Goal: Task Accomplishment & Management: Manage account settings

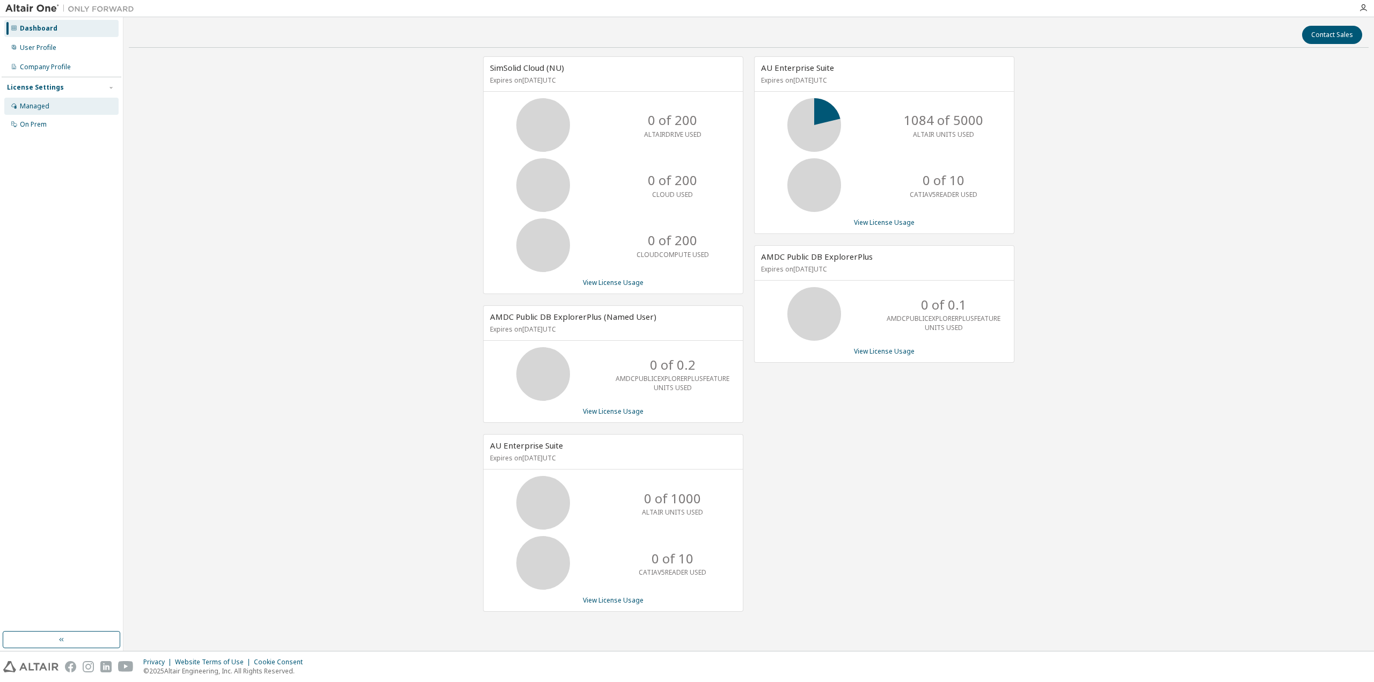
click at [43, 105] on div "Managed" at bounding box center [35, 106] width 30 height 9
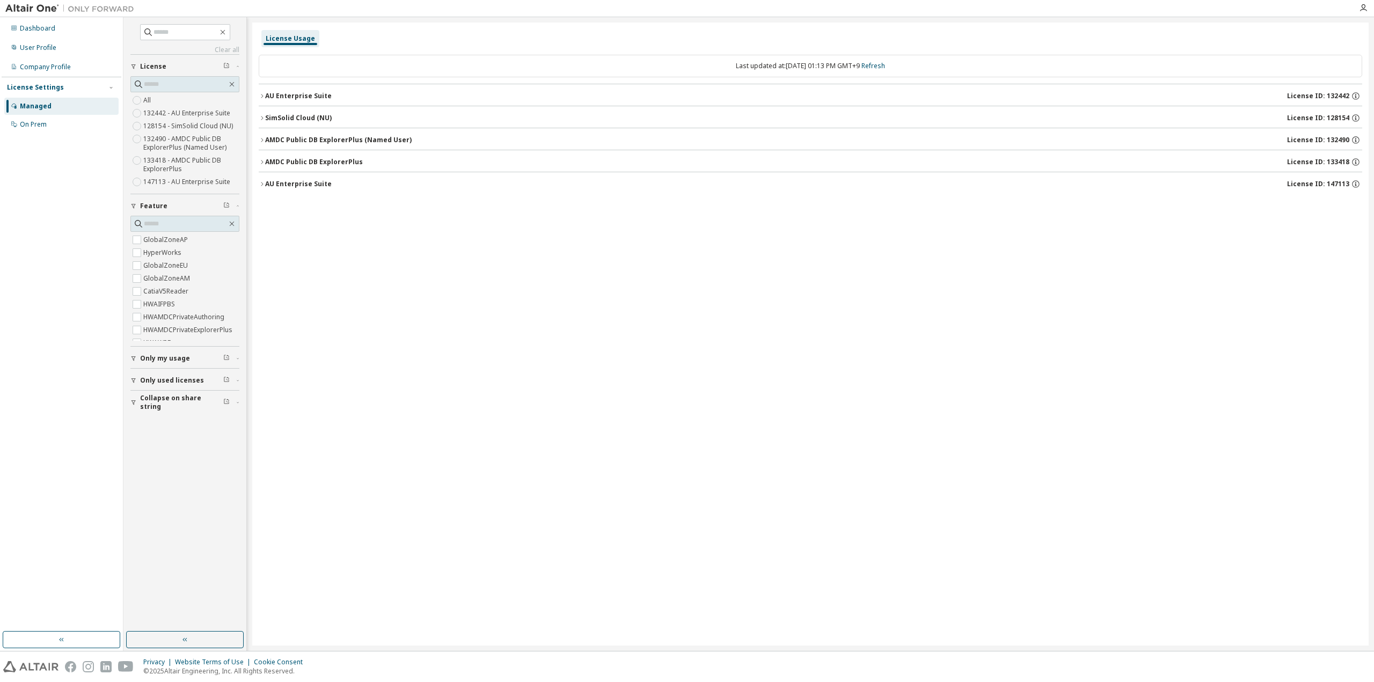
click at [613, 333] on div "License Usage Last updated at: [DATE] 01:13 PM GMT+9 Refresh AU Enterprise Suit…" at bounding box center [810, 334] width 1117 height 623
drag, startPoint x: 860, startPoint y: 311, endPoint x: 855, endPoint y: 306, distance: 7.6
click at [857, 308] on div "License Usage Last updated at: [DATE] 01:13 PM GMT+9 Refresh AU Enterprise Suit…" at bounding box center [810, 334] width 1117 height 623
click at [257, 180] on div "License Usage Last updated at: [DATE] 01:13 PM GMT+9 Refresh AU Enterprise Suit…" at bounding box center [810, 334] width 1117 height 623
click at [262, 183] on icon "button" at bounding box center [262, 184] width 6 height 6
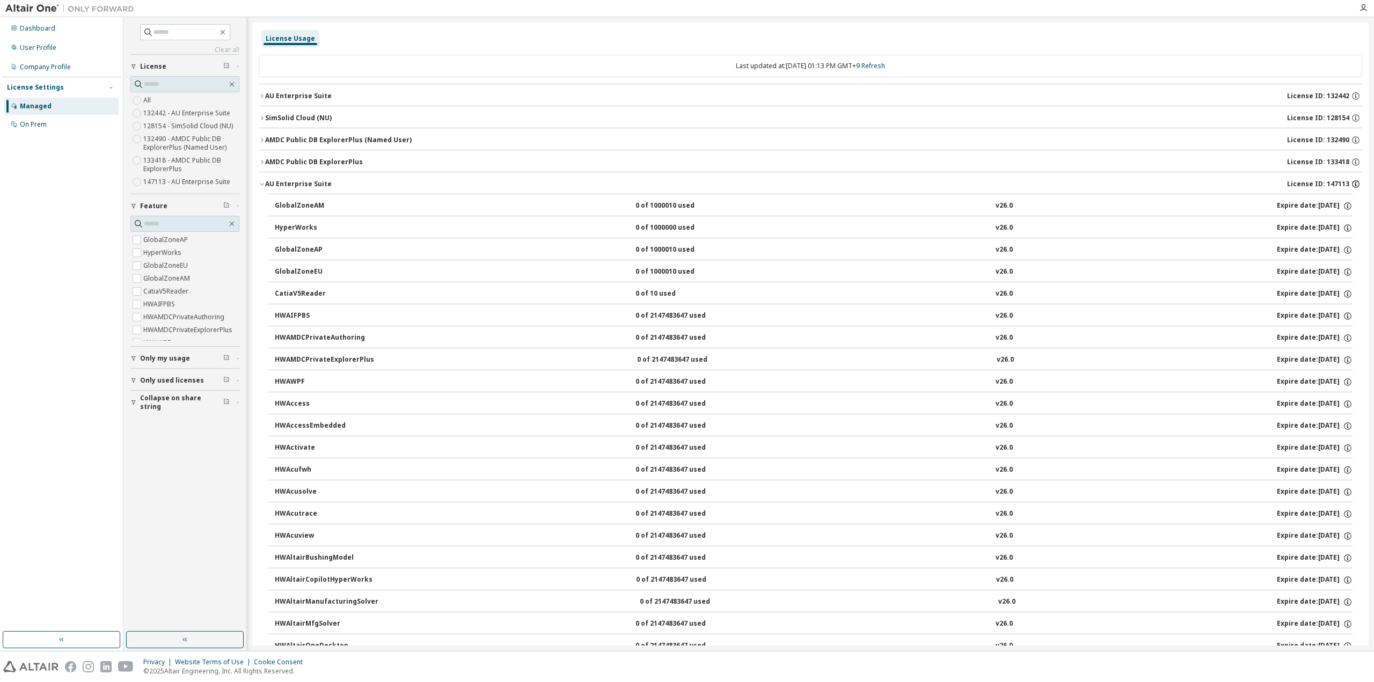
drag, startPoint x: 1325, startPoint y: 184, endPoint x: 1351, endPoint y: 186, distance: 25.8
click at [1351, 186] on div "License ID: 147113" at bounding box center [1324, 184] width 75 height 10
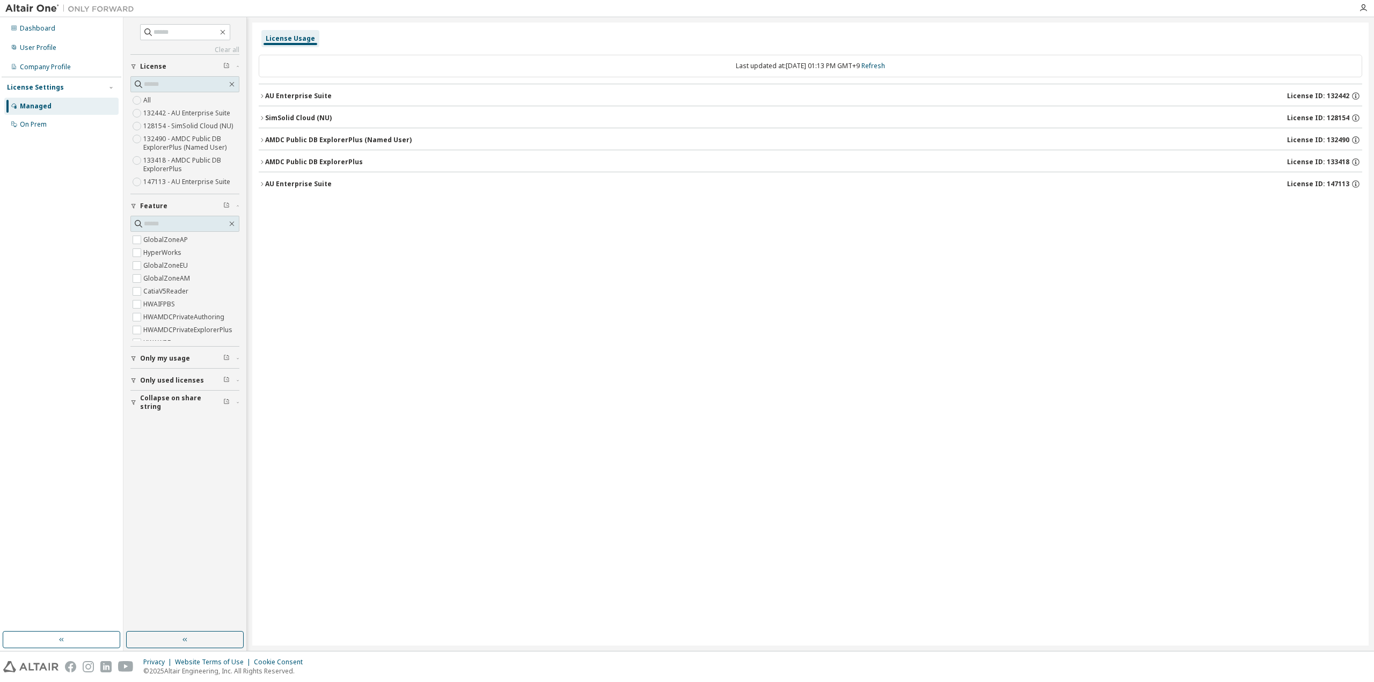
click at [262, 160] on icon "button" at bounding box center [262, 162] width 2 height 4
click at [262, 160] on icon "button" at bounding box center [262, 162] width 6 height 6
click at [263, 95] on icon "button" at bounding box center [262, 96] width 6 height 6
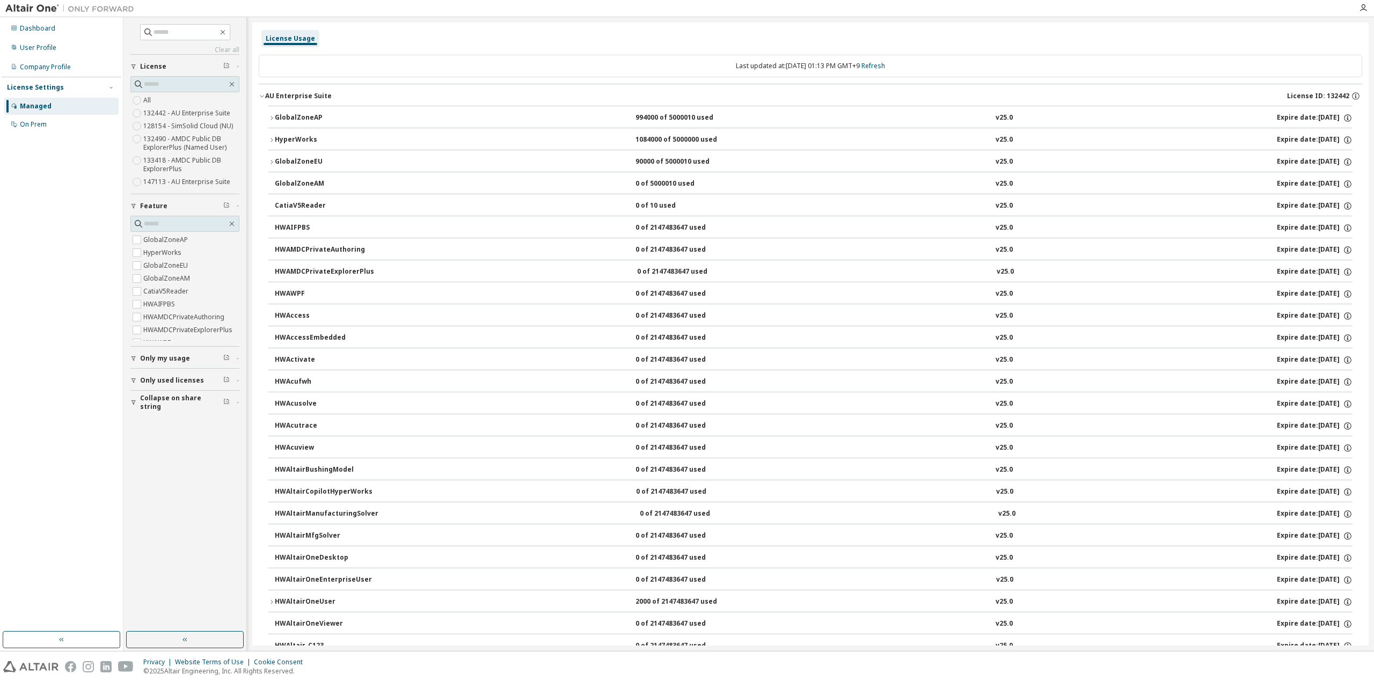
click at [263, 95] on icon "button" at bounding box center [262, 96] width 6 height 6
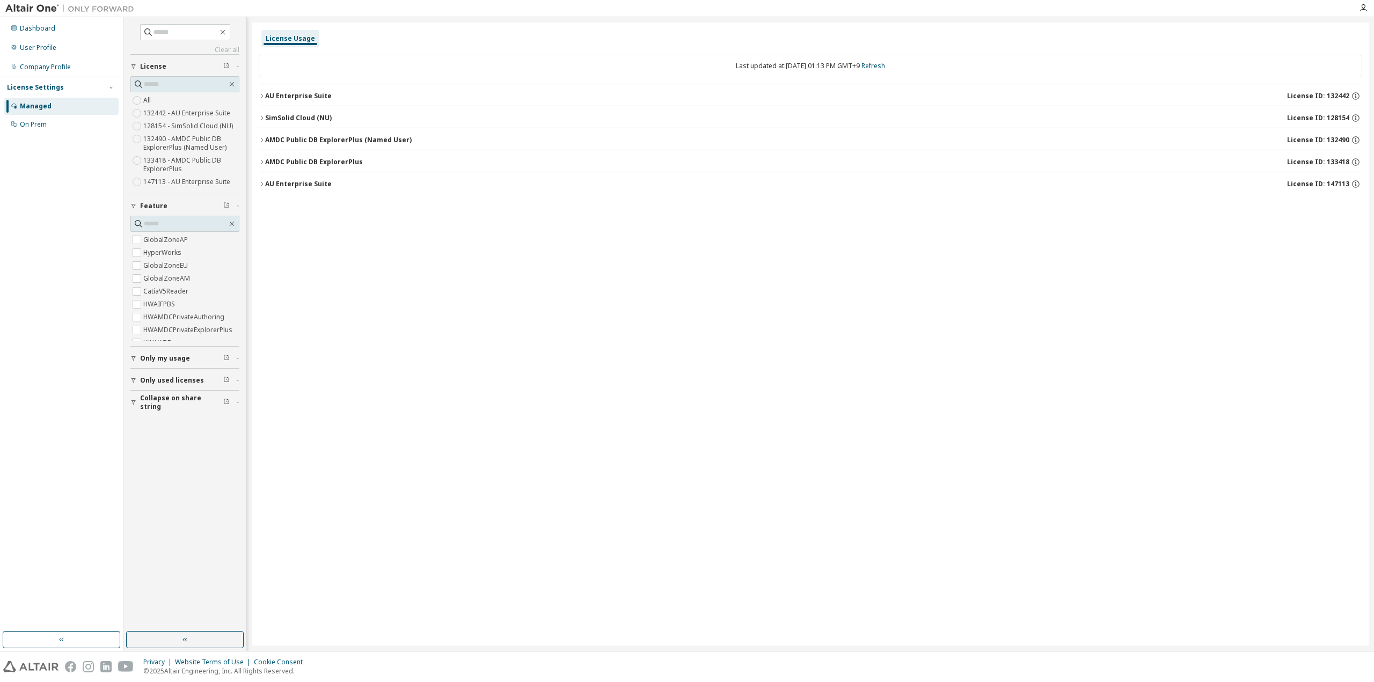
click at [262, 183] on icon "button" at bounding box center [262, 184] width 6 height 6
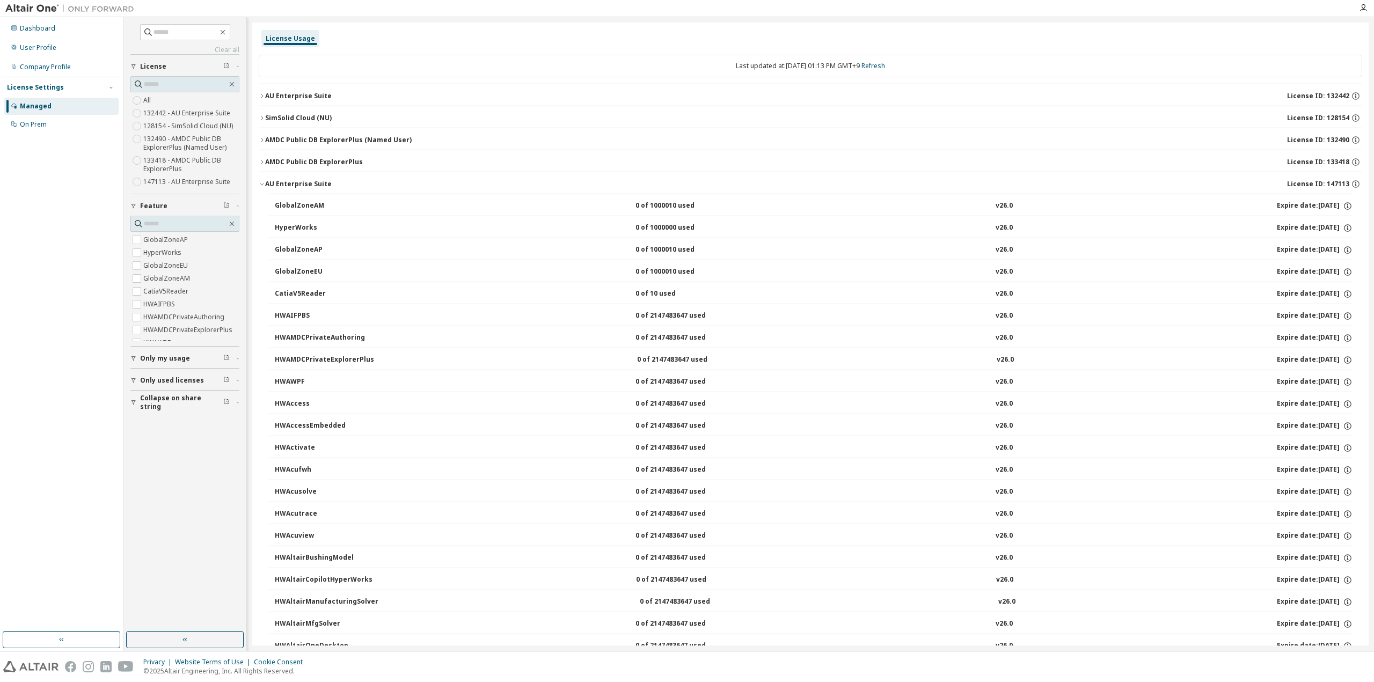
click at [260, 96] on icon "button" at bounding box center [262, 96] width 6 height 6
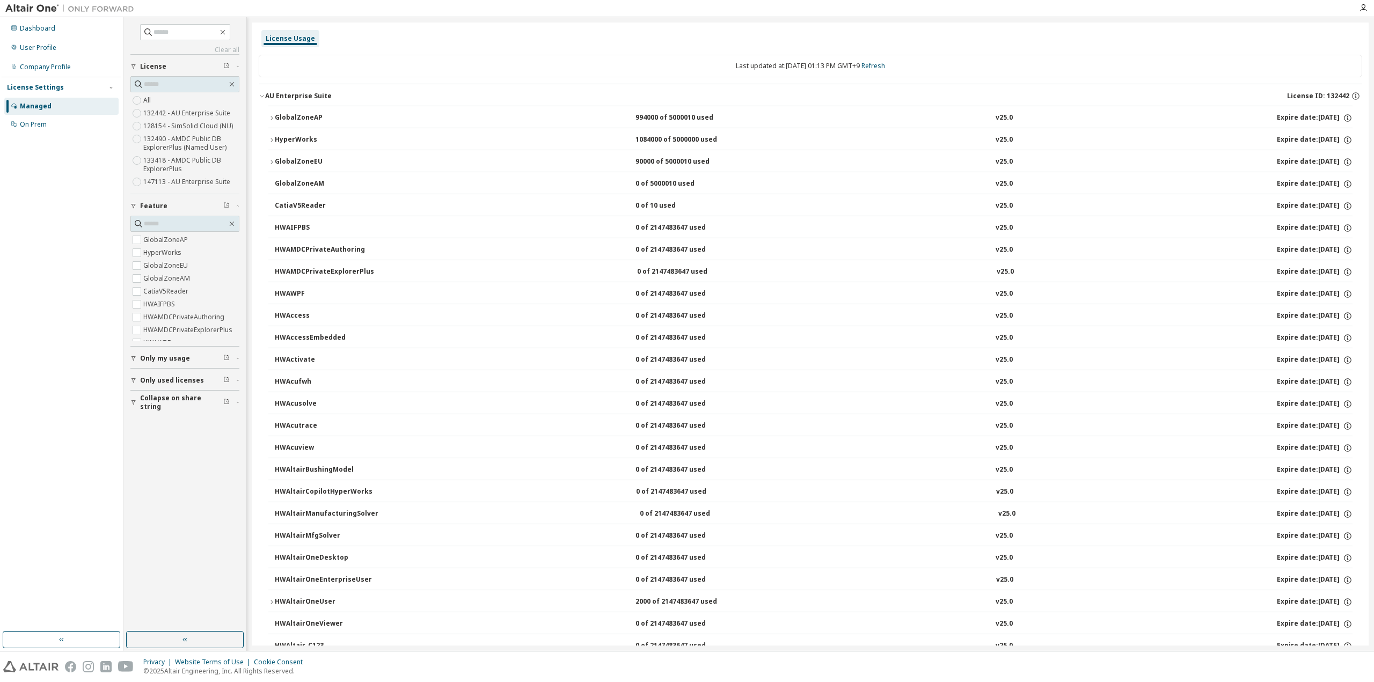
click at [260, 96] on icon "button" at bounding box center [262, 96] width 6 height 6
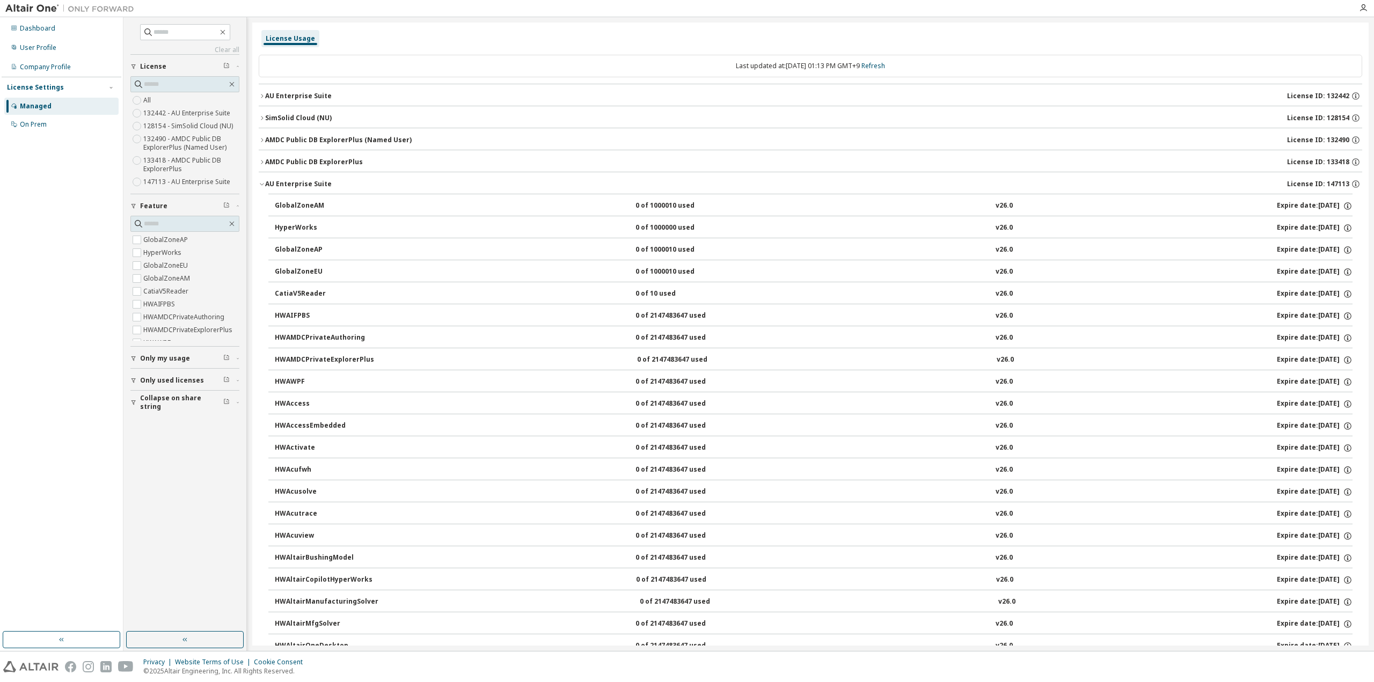
click at [261, 185] on icon "button" at bounding box center [262, 184] width 6 height 6
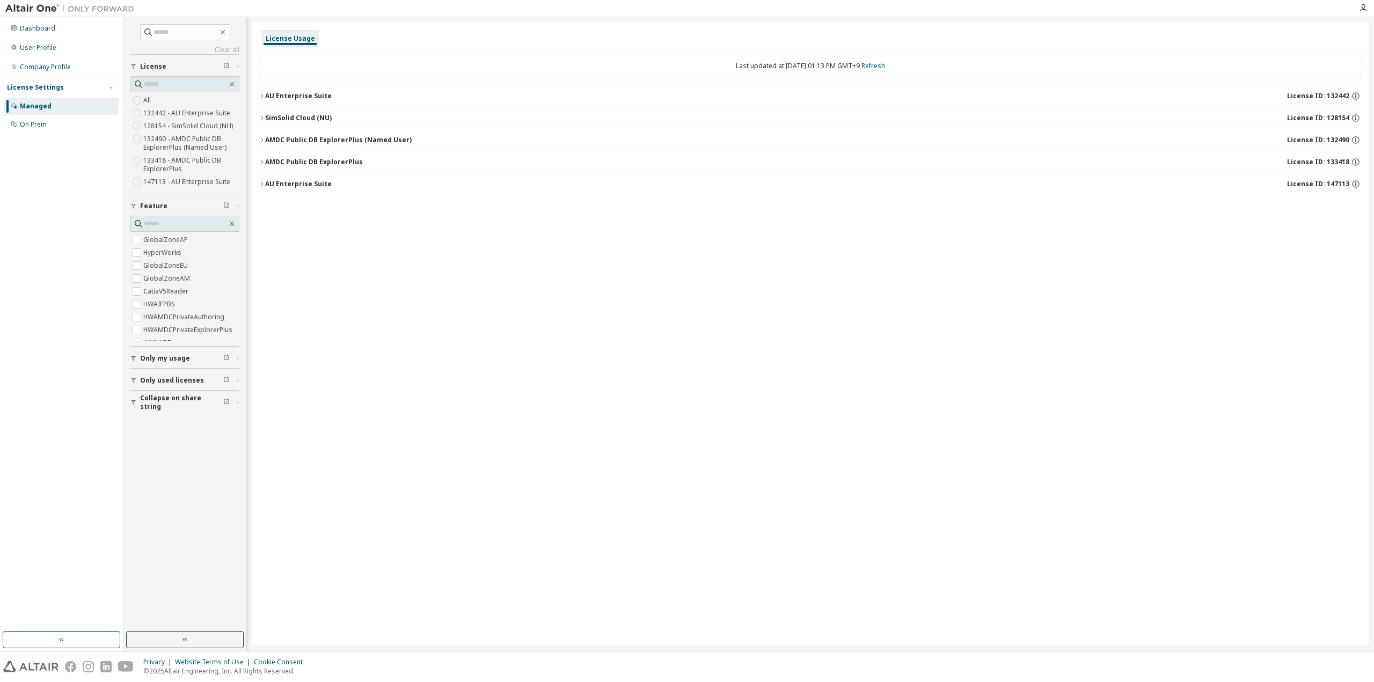
click at [389, 272] on div "License Usage Last updated at: [DATE] 01:13 PM GMT+9 Refresh AU Enterprise Suit…" at bounding box center [810, 334] width 1117 height 623
click at [409, 348] on div "License Usage Last updated at: [DATE] 01:13 PM GMT+9 Refresh AU Enterprise Suit…" at bounding box center [810, 334] width 1117 height 623
drag, startPoint x: 468, startPoint y: 283, endPoint x: 486, endPoint y: 282, distance: 18.8
click at [487, 275] on div "License Usage Last updated at: [DATE] 01:13 PM GMT+9 Refresh AU Enterprise Suit…" at bounding box center [810, 334] width 1117 height 623
click at [42, 49] on div "User Profile" at bounding box center [38, 47] width 37 height 9
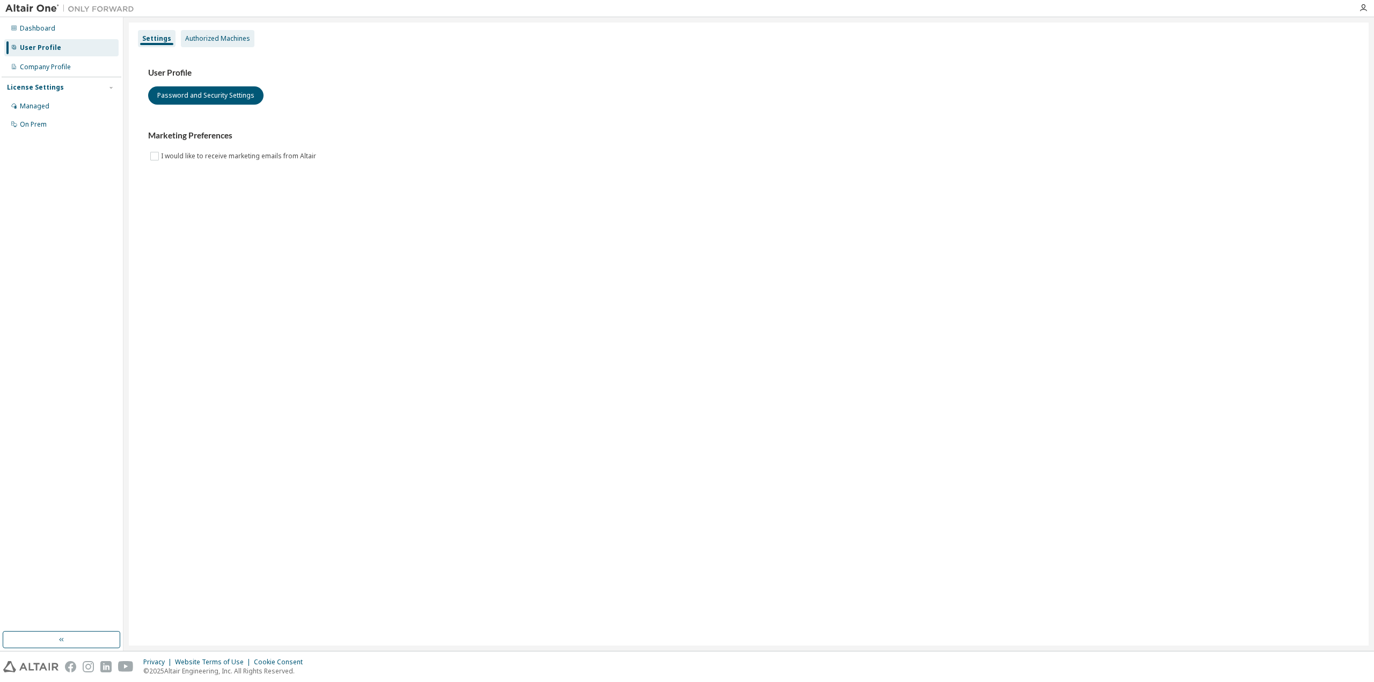
click at [230, 40] on div "Authorized Machines" at bounding box center [217, 38] width 65 height 9
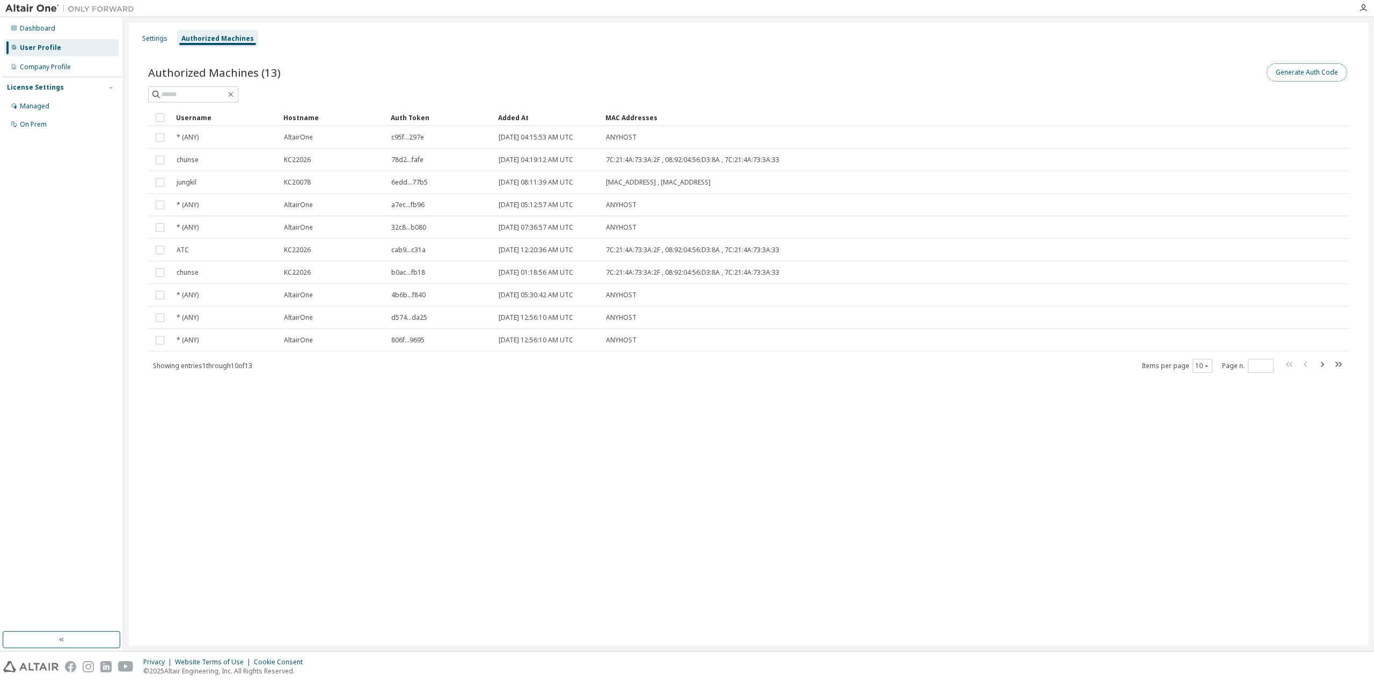
click at [1299, 71] on button "Generate Auth Code" at bounding box center [1307, 72] width 81 height 18
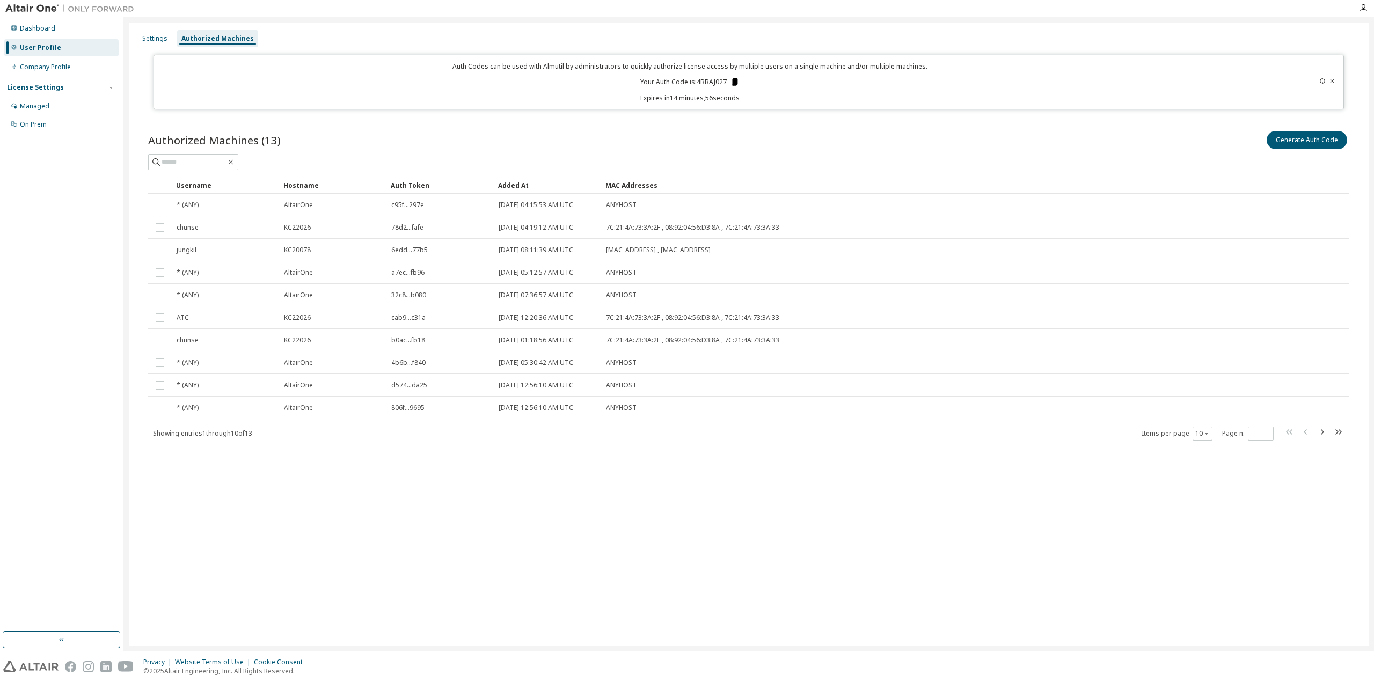
click at [735, 84] on icon at bounding box center [735, 82] width 6 height 8
click at [665, 129] on div "Authorized Machines (13) Generate Auth Code" at bounding box center [748, 140] width 1201 height 23
click at [418, 522] on div "Settings Authorized Machines Auth Codes can be used with Almutil by administrat…" at bounding box center [749, 334] width 1240 height 623
